Goal: Task Accomplishment & Management: Manage account settings

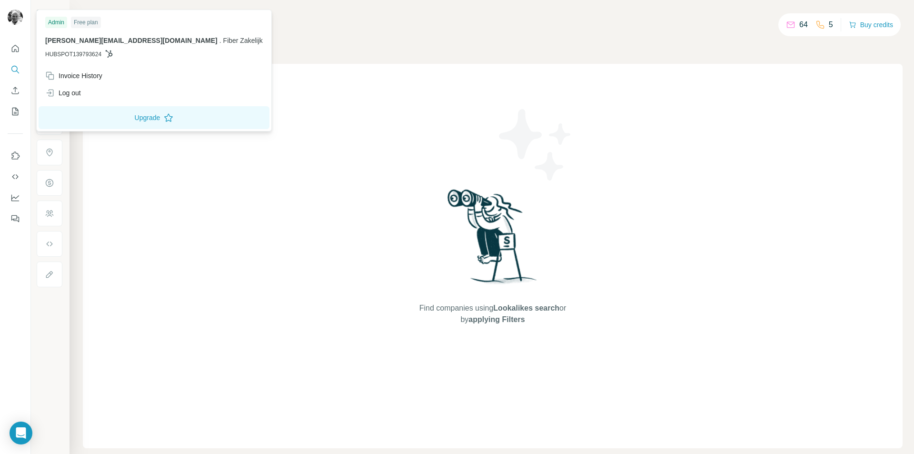
click at [59, 21] on div "Admin" at bounding box center [56, 22] width 22 height 11
click at [17, 17] on img at bounding box center [15, 17] width 15 height 15
click at [70, 41] on span "[PERSON_NAME][EMAIL_ADDRESS][DOMAIN_NAME]" at bounding box center [131, 41] width 172 height 8
click at [58, 25] on div "Admin" at bounding box center [56, 22] width 22 height 11
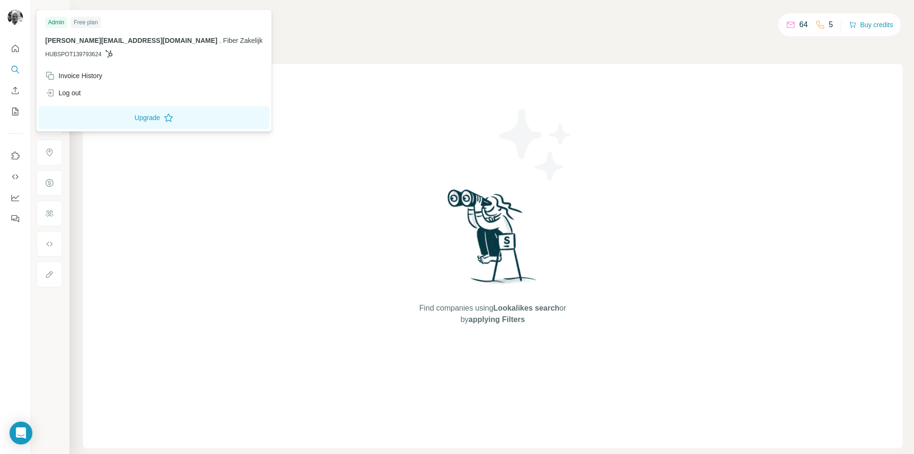
click at [71, 48] on div "[PERSON_NAME][EMAIL_ADDRESS][DOMAIN_NAME] . Fiber Zakelijk HUBSPOT139793624" at bounding box center [154, 47] width 218 height 23
click at [14, 18] on img at bounding box center [15, 17] width 15 height 15
click at [13, 47] on icon "Quick start" at bounding box center [15, 48] width 7 height 7
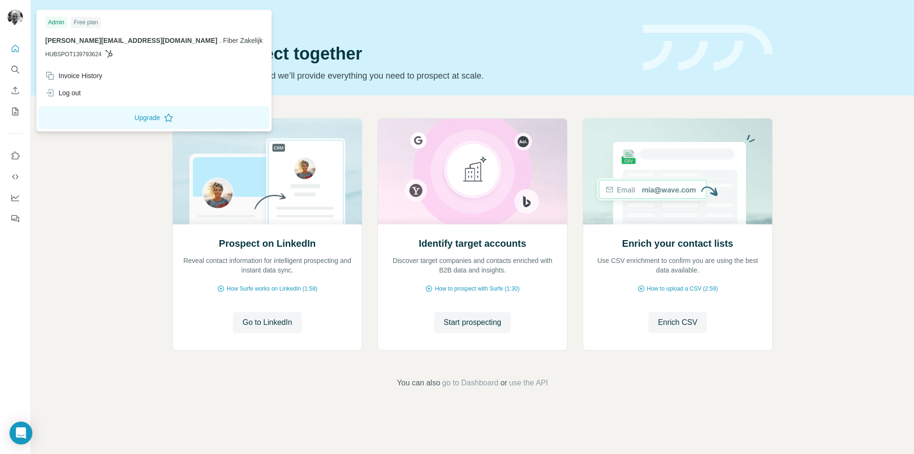
click at [16, 13] on img at bounding box center [15, 17] width 15 height 15
click at [84, 71] on div "Invoice History" at bounding box center [73, 76] width 57 height 10
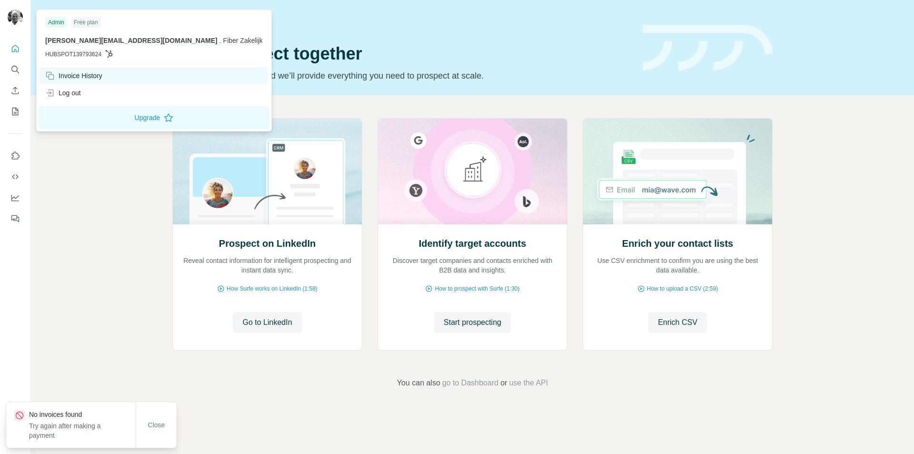
click at [84, 71] on div "Invoice History" at bounding box center [73, 76] width 57 height 10
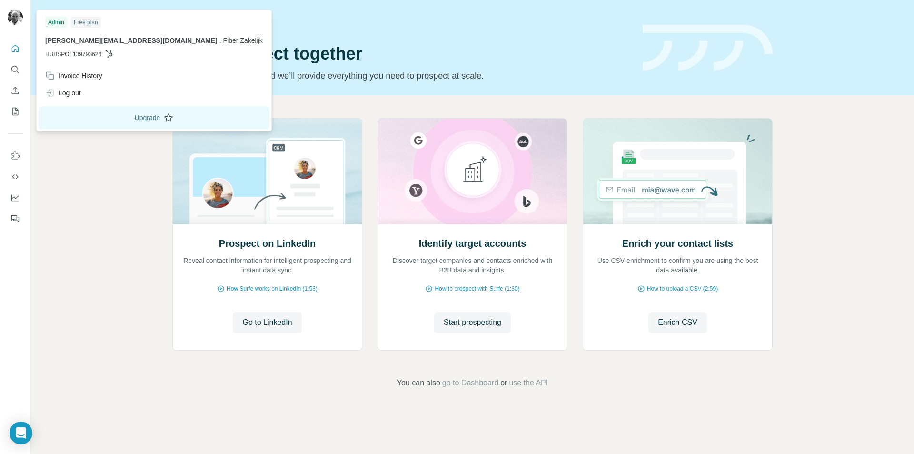
click at [90, 114] on button "Upgrade" at bounding box center [154, 117] width 231 height 23
